Goal: Task Accomplishment & Management: Manage account settings

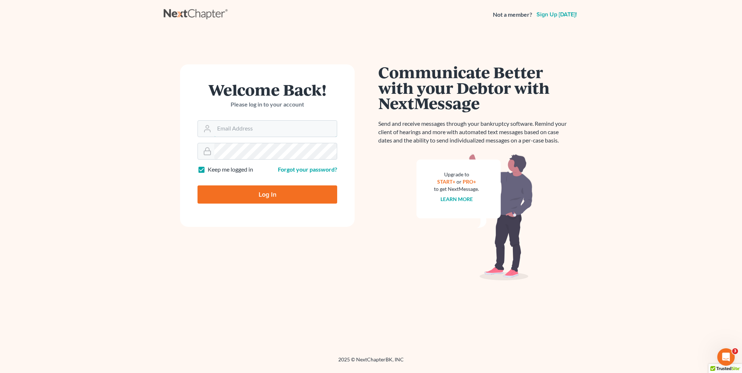
type input "[PERSON_NAME][EMAIL_ADDRESS][DOMAIN_NAME]"
click at [281, 201] on input "Log In" at bounding box center [268, 195] width 140 height 18
type input "Thinking..."
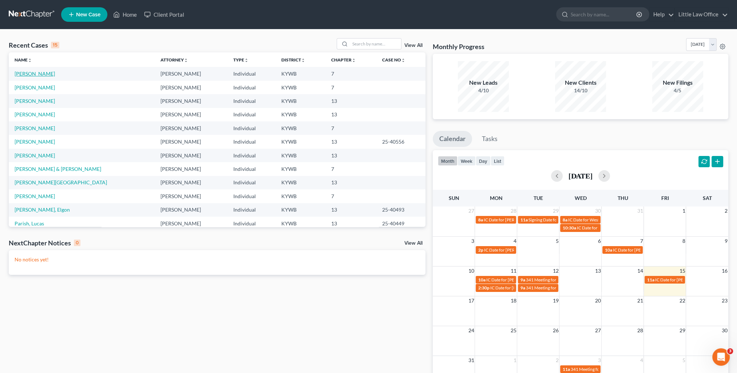
click at [29, 75] on link "Tapia, Jessica" at bounding box center [35, 74] width 40 height 6
select select "0"
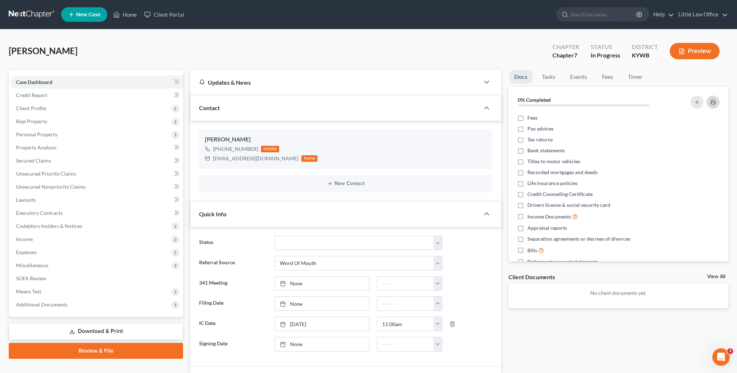
click at [715, 105] on button "button" at bounding box center [712, 102] width 13 height 13
click at [45, 92] on span "Credit Report" at bounding box center [31, 95] width 31 height 6
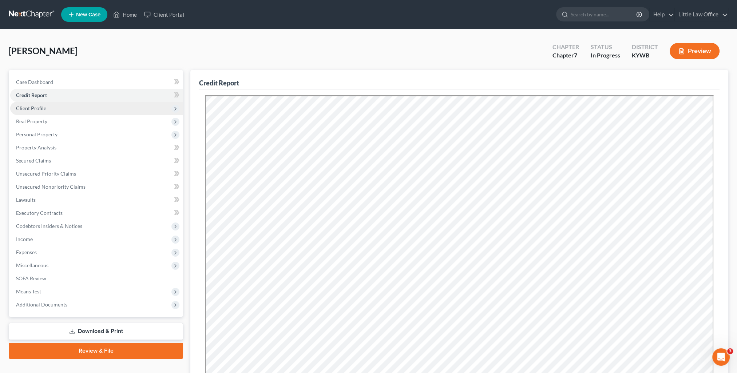
click at [49, 112] on span "Client Profile" at bounding box center [96, 108] width 173 height 13
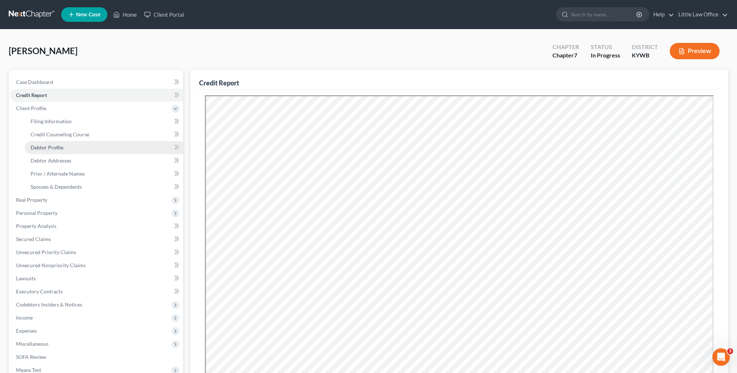
click at [62, 147] on span "Debtor Profile" at bounding box center [47, 147] width 33 height 6
select select "3"
select select "1"
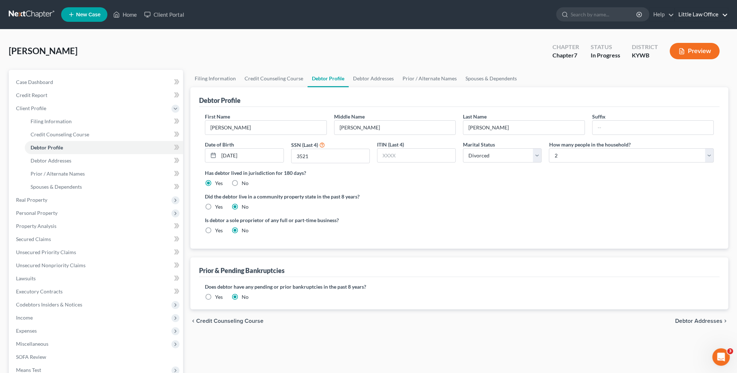
click at [702, 17] on link "Little Law Office" at bounding box center [701, 14] width 53 height 13
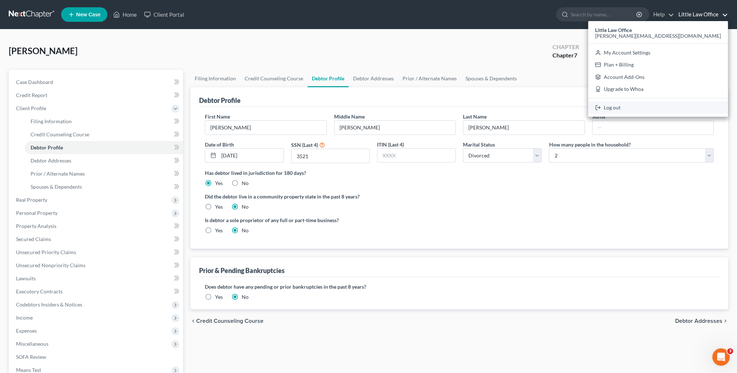
click at [673, 107] on link "Log out" at bounding box center [658, 108] width 140 height 12
